Goal: Navigation & Orientation: Find specific page/section

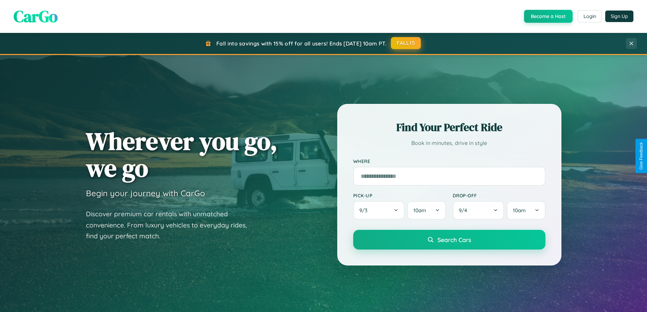
click at [406, 43] on button "FALL15" at bounding box center [406, 43] width 30 height 12
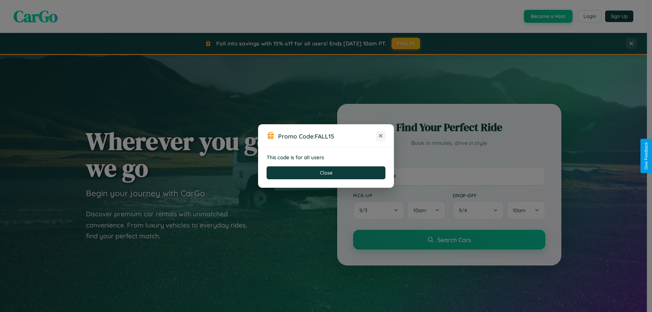
click at [381, 136] on icon at bounding box center [381, 136] width 7 height 7
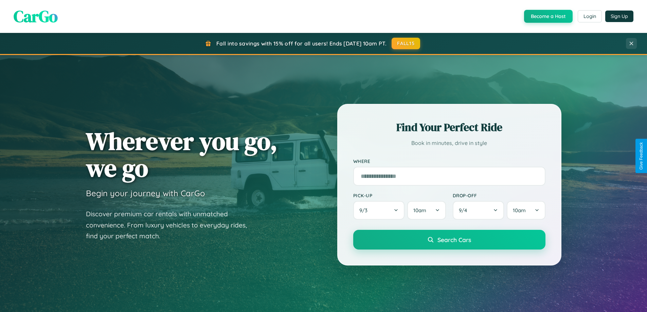
scroll to position [293, 0]
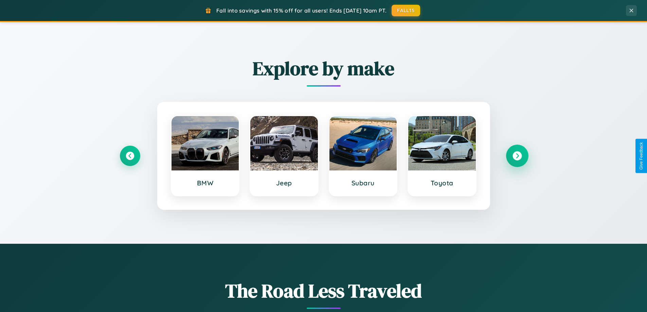
click at [517, 156] on icon at bounding box center [517, 156] width 9 height 9
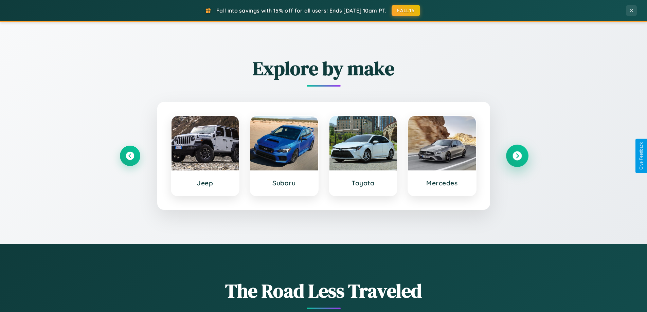
click at [517, 156] on icon at bounding box center [517, 156] width 9 height 9
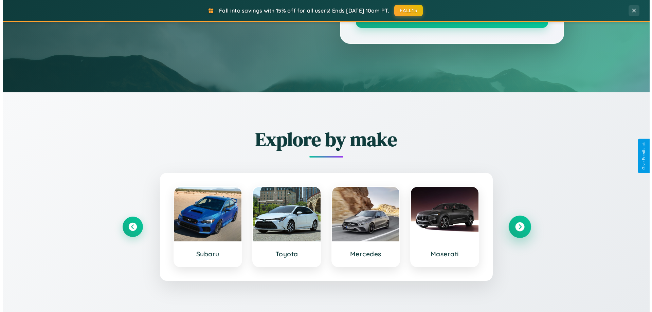
scroll to position [0, 0]
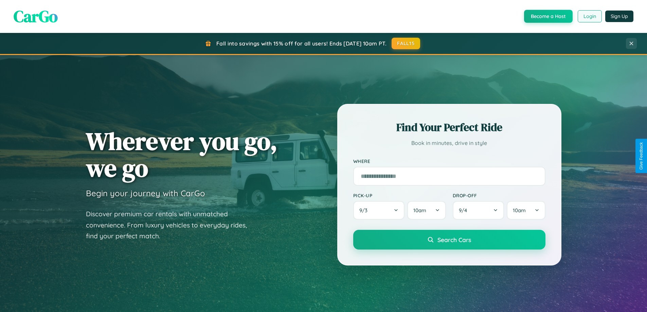
click at [590, 16] on button "Login" at bounding box center [590, 16] width 24 height 12
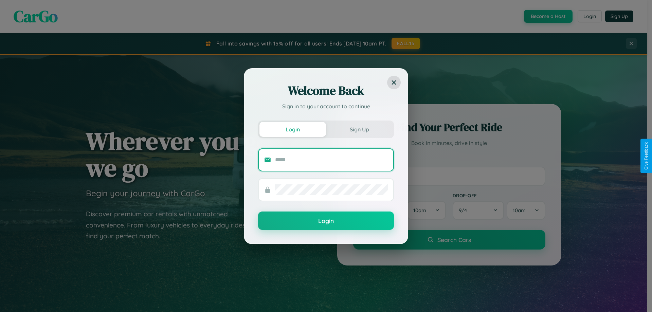
click at [332, 160] on input "text" at bounding box center [331, 160] width 113 height 11
type input "**********"
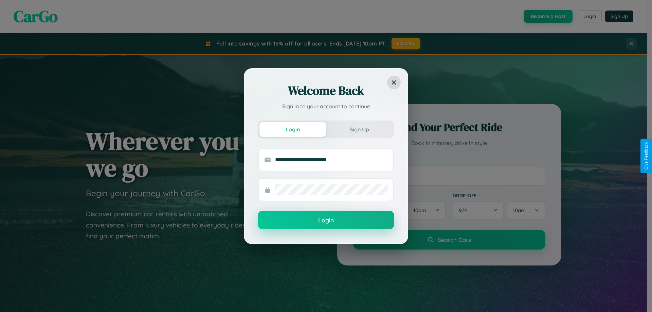
click at [326, 221] on button "Login" at bounding box center [326, 220] width 136 height 18
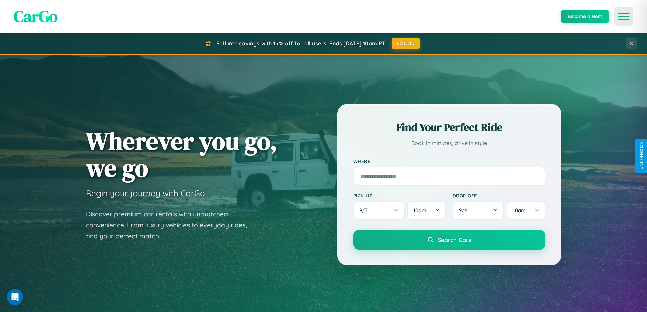
click at [624, 16] on icon "Open menu" at bounding box center [624, 16] width 10 height 6
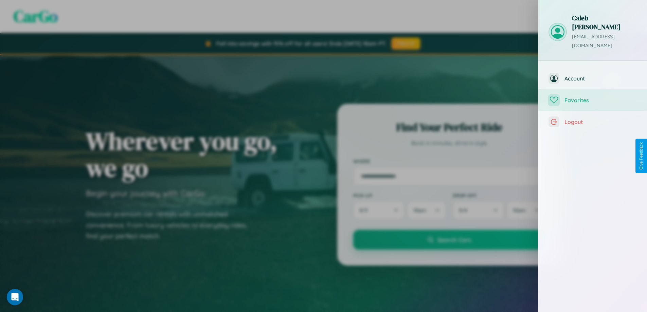
click at [593, 97] on span "Favorites" at bounding box center [601, 100] width 72 height 7
